Goal: Task Accomplishment & Management: Manage account settings

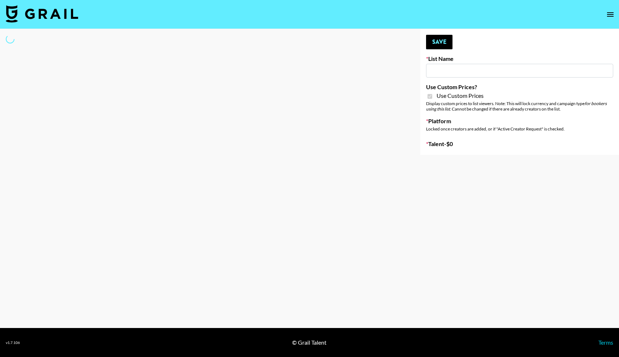
select select "Brand"
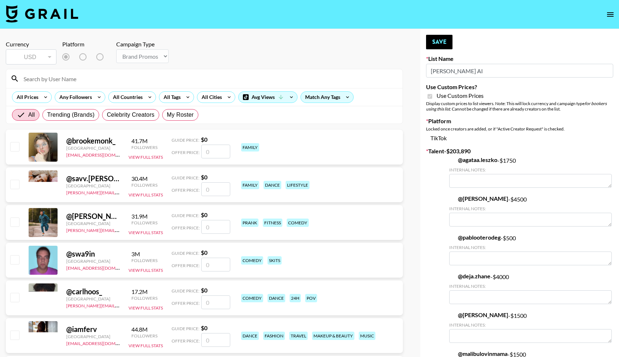
type input "[PERSON_NAME] AI"
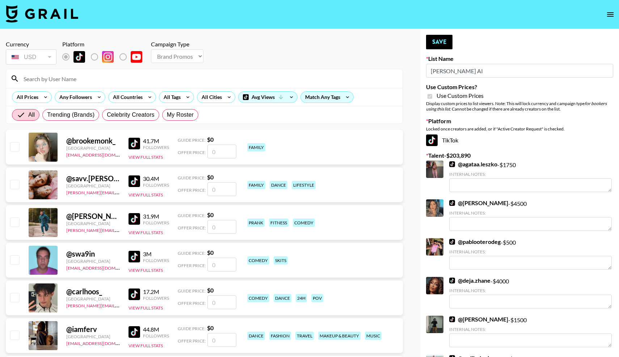
checkbox input "true"
click at [178, 114] on span "My Roster" at bounding box center [180, 114] width 27 height 9
click at [167, 115] on input "My Roster" at bounding box center [167, 115] width 0 height 0
radio input "true"
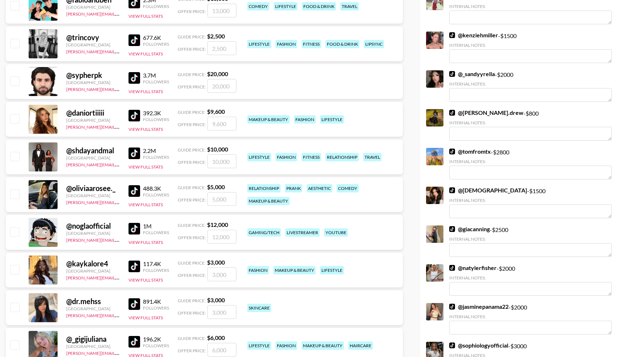
scroll to position [573, 0]
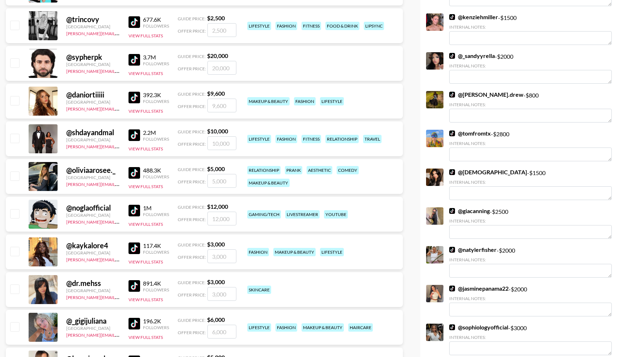
click at [14, 174] on input "checkbox" at bounding box center [14, 175] width 9 height 9
checkbox input "true"
type input "5000"
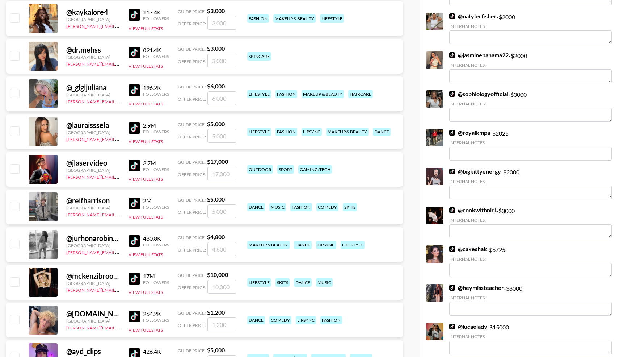
scroll to position [807, 0]
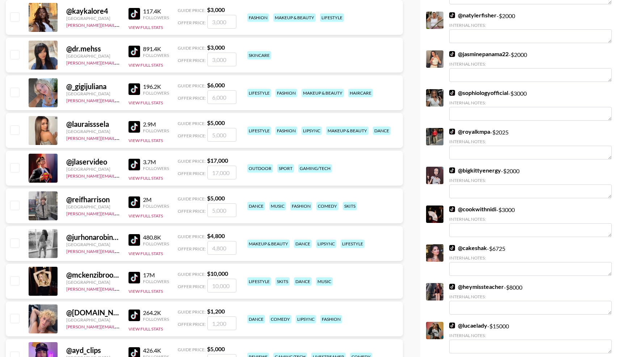
click at [14, 205] on input "checkbox" at bounding box center [14, 205] width 9 height 9
checkbox input "true"
type input "5000"
click at [15, 279] on input "checkbox" at bounding box center [14, 280] width 9 height 9
checkbox input "true"
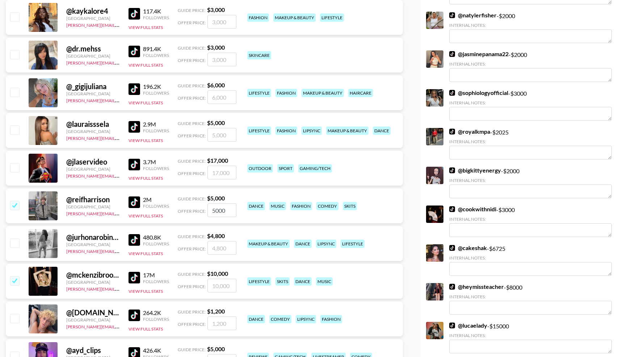
type input "10000"
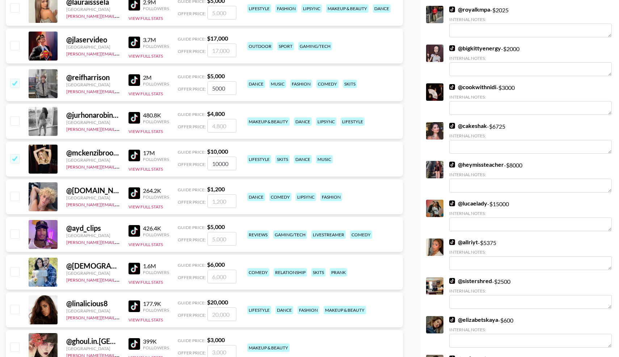
scroll to position [930, 0]
click at [14, 269] on input "checkbox" at bounding box center [14, 270] width 9 height 9
checkbox input "true"
type input "6000"
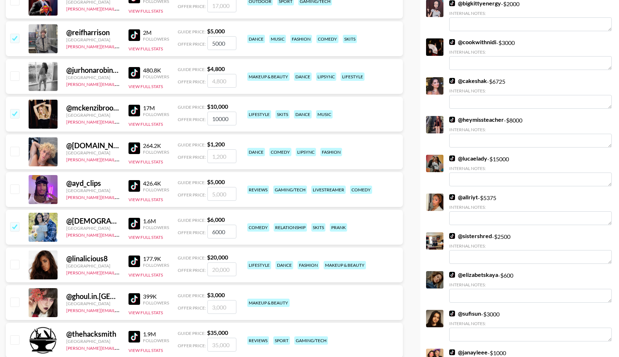
scroll to position [975, 0]
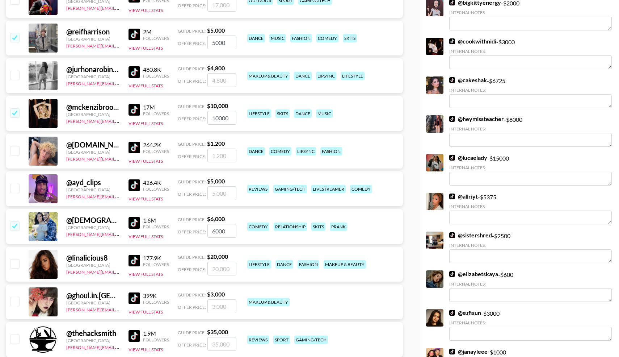
click at [17, 150] on input "checkbox" at bounding box center [14, 150] width 9 height 9
checkbox input "true"
type input "1200"
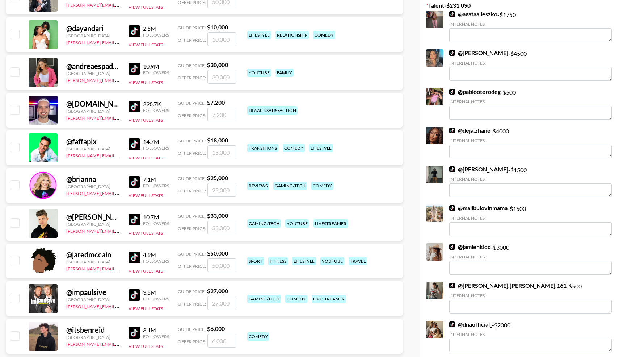
scroll to position [0, 0]
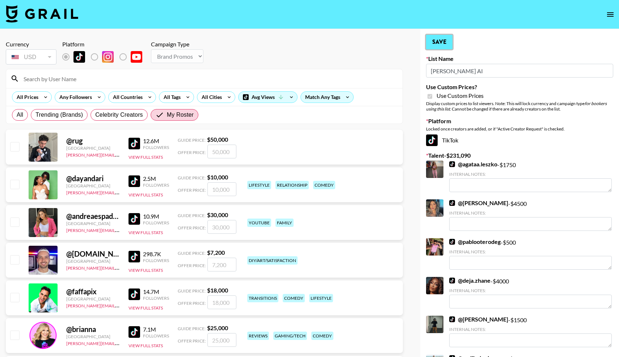
click at [440, 46] on button "Save" at bounding box center [439, 42] width 26 height 14
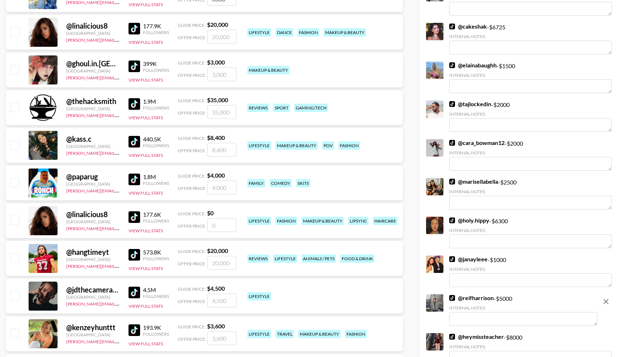
scroll to position [1223, 0]
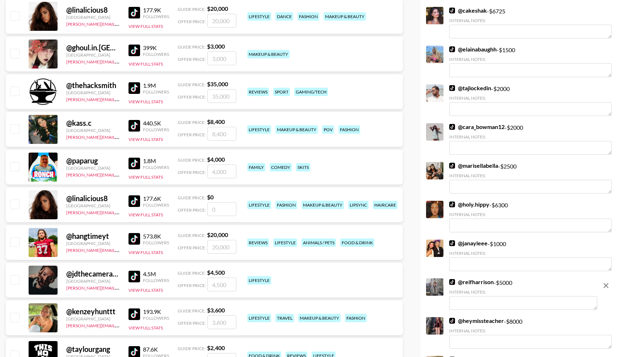
click at [16, 165] on input "checkbox" at bounding box center [14, 166] width 9 height 9
checkbox input "true"
type input "4000"
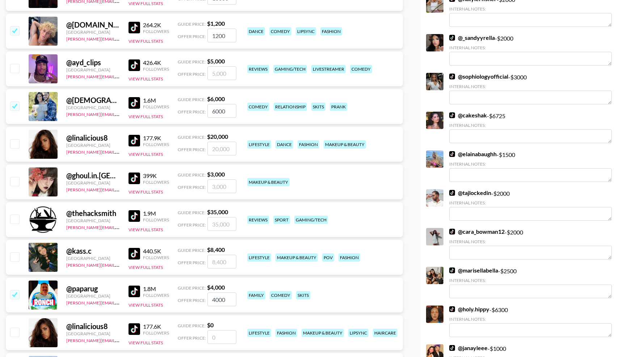
scroll to position [1094, 0]
click at [14, 142] on input "checkbox" at bounding box center [14, 143] width 9 height 9
checkbox input "true"
type input "20000"
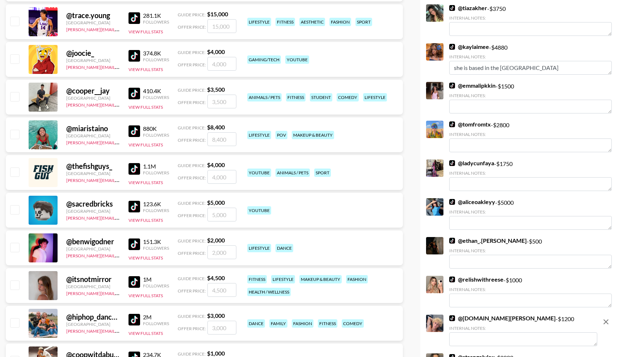
scroll to position [1745, 0]
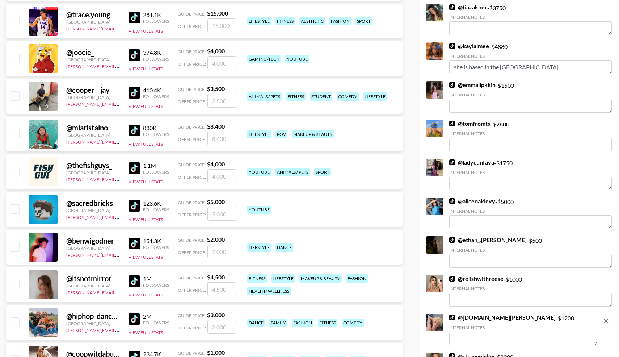
click at [12, 248] on input "checkbox" at bounding box center [14, 246] width 9 height 9
checkbox input "true"
type input "2000"
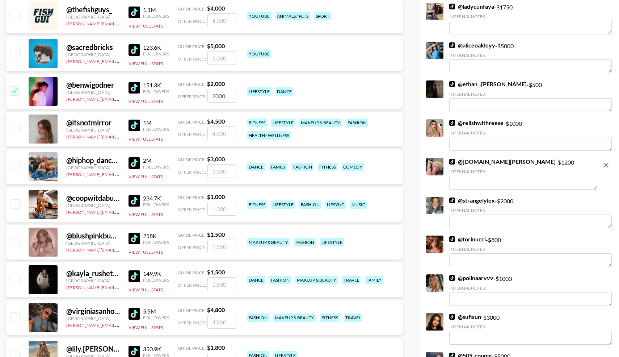
scroll to position [1905, 0]
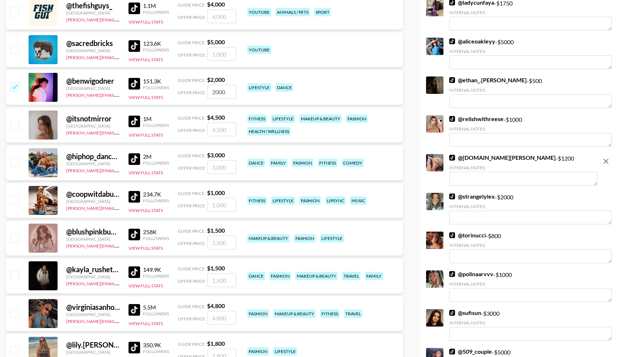
click at [16, 197] on input "checkbox" at bounding box center [14, 199] width 9 height 9
checkbox input "true"
type input "1000"
click at [12, 276] on input "checkbox" at bounding box center [14, 274] width 9 height 9
checkbox input "true"
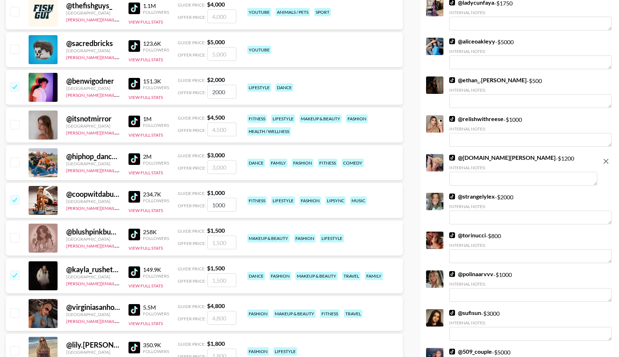
type input "1500"
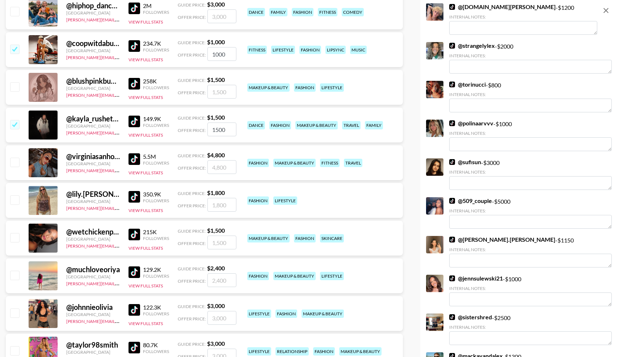
scroll to position [2058, 0]
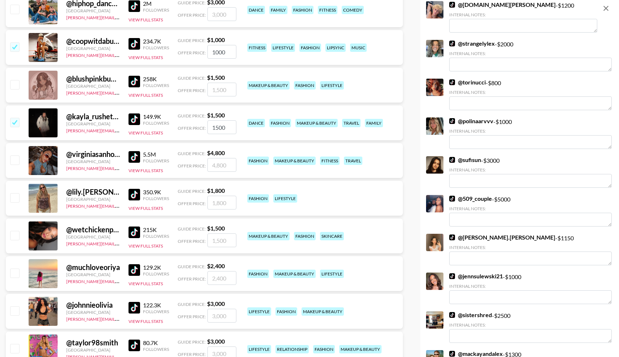
click at [17, 232] on input "checkbox" at bounding box center [14, 235] width 9 height 9
checkbox input "true"
type input "1500"
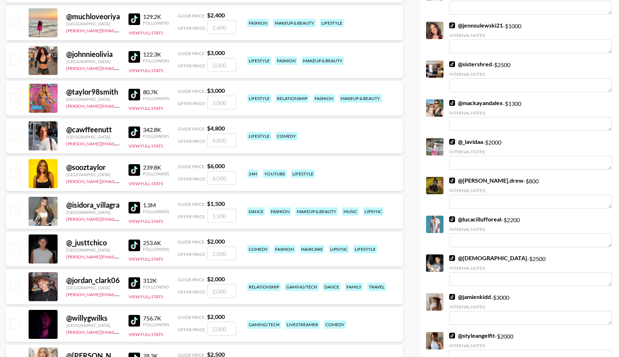
scroll to position [2315, 0]
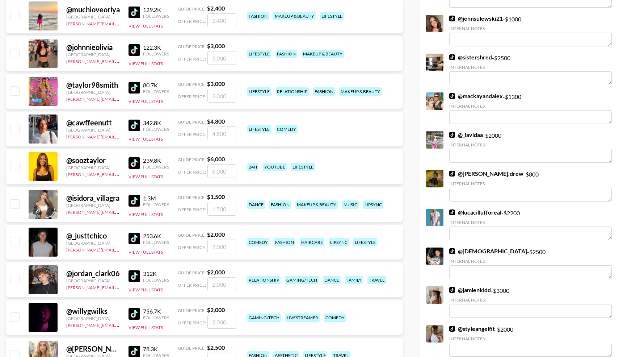
click at [17, 244] on input "checkbox" at bounding box center [14, 241] width 9 height 9
checkbox input "true"
type input "2000"
click at [14, 281] on input "checkbox" at bounding box center [14, 278] width 9 height 9
checkbox input "true"
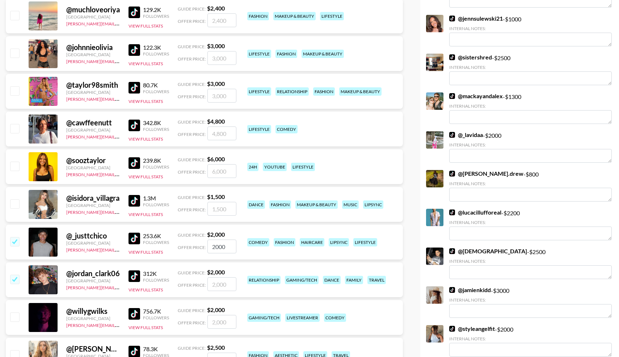
type input "2000"
click at [15, 201] on input "checkbox" at bounding box center [14, 203] width 9 height 9
checkbox input "true"
type input "1500"
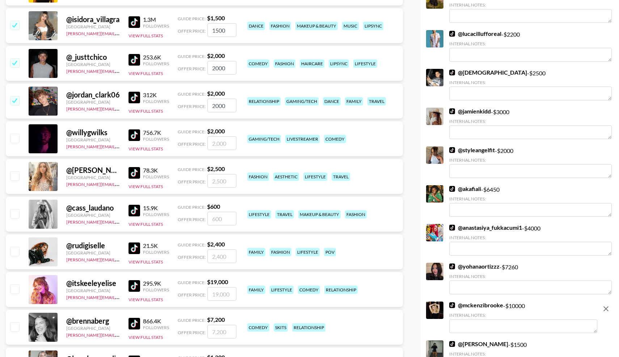
scroll to position [2500, 0]
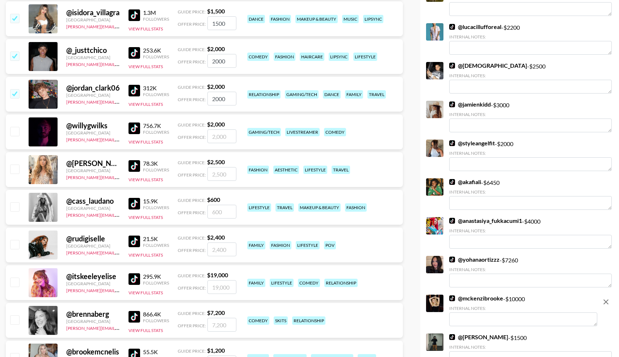
click at [14, 168] on input "checkbox" at bounding box center [14, 168] width 9 height 9
checkbox input "true"
type input "2500"
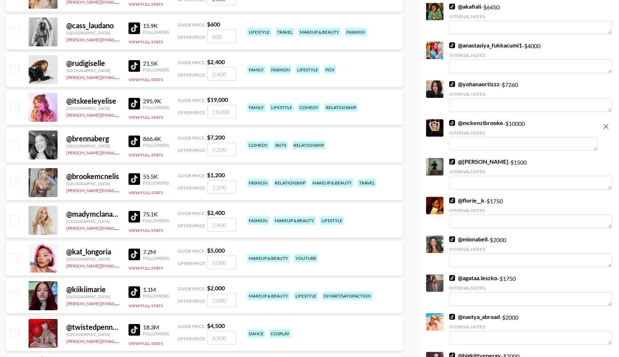
scroll to position [2675, 0]
click at [14, 182] on input "checkbox" at bounding box center [14, 182] width 9 height 9
checkbox input "true"
type input "1200"
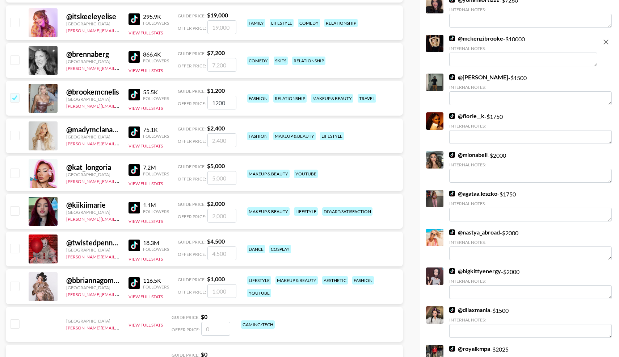
scroll to position [2780, 0]
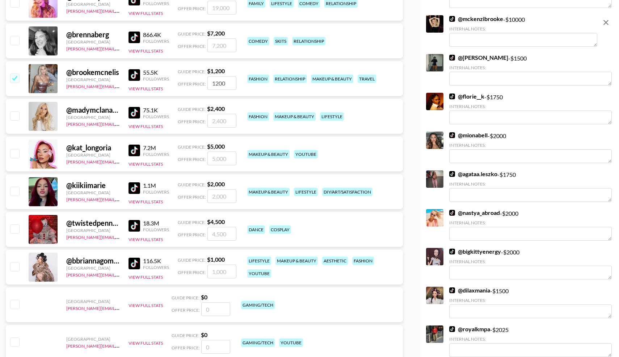
click at [14, 266] on input "checkbox" at bounding box center [14, 266] width 9 height 9
checkbox input "true"
type input "1000"
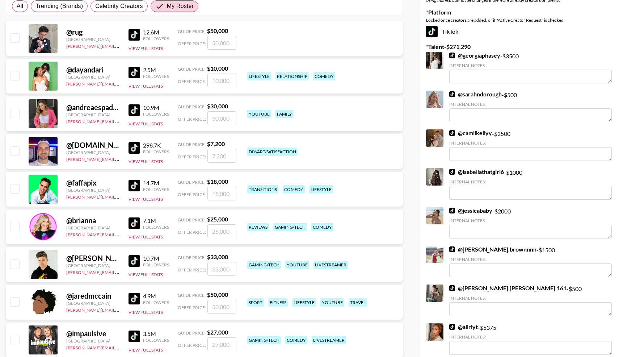
scroll to position [0, 0]
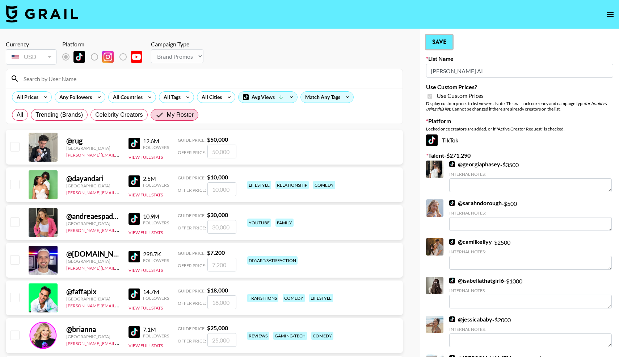
click at [437, 43] on button "Save" at bounding box center [439, 42] width 26 height 14
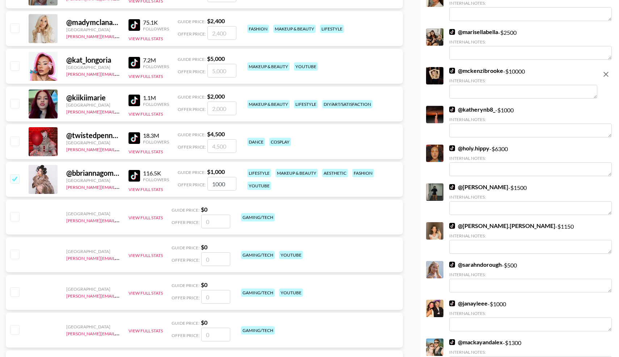
scroll to position [2873, 0]
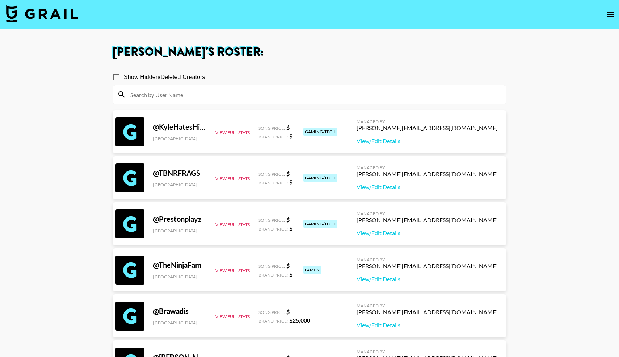
click at [34, 13] on img at bounding box center [42, 13] width 72 height 17
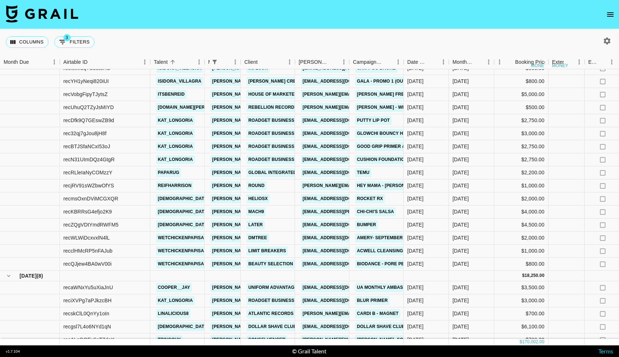
scroll to position [763, 0]
